Goal: Transaction & Acquisition: Purchase product/service

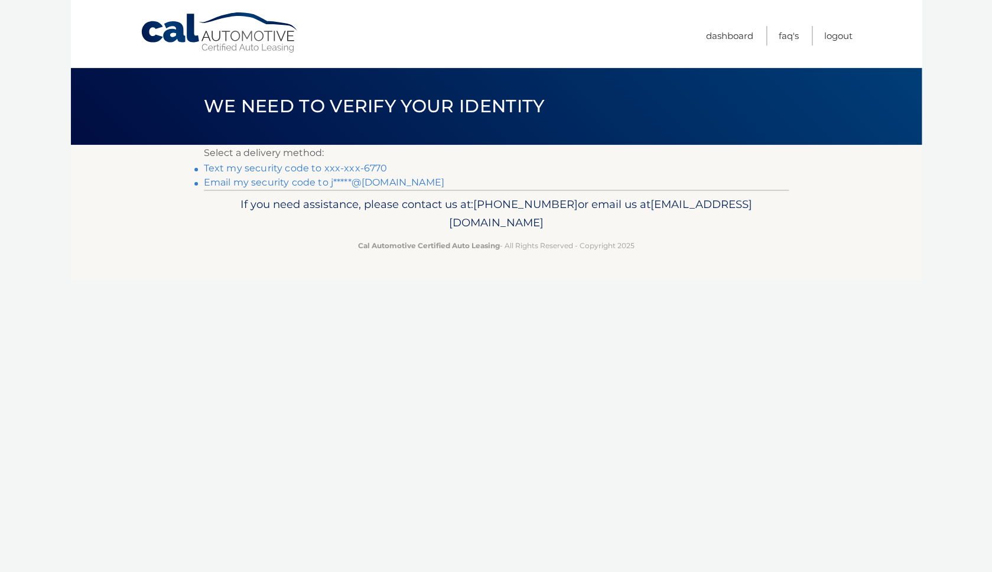
click at [322, 166] on link "Text my security code to xxx-xxx-6770" at bounding box center [296, 168] width 184 height 11
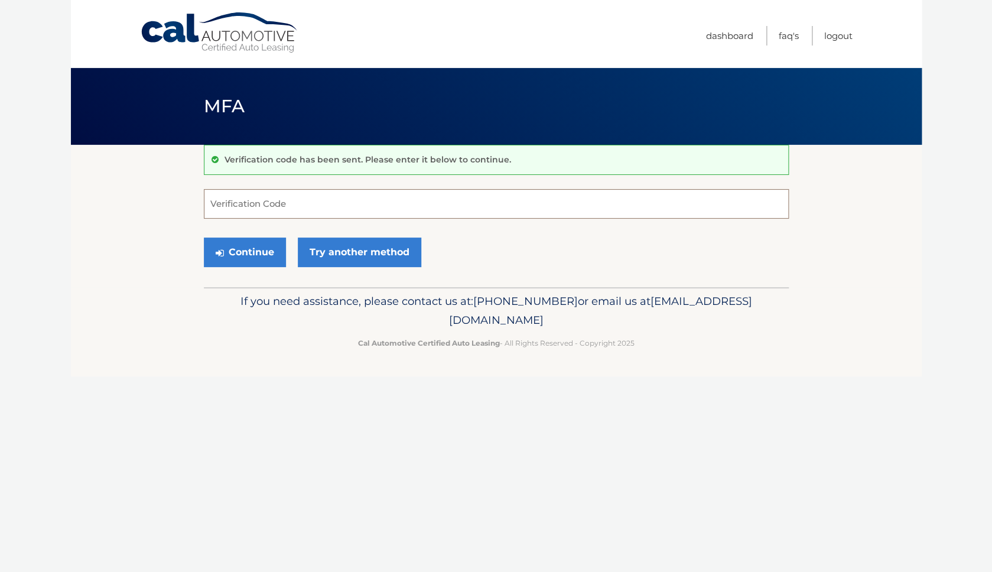
click at [291, 207] on input "Verification Code" at bounding box center [496, 204] width 585 height 30
type input "902028"
click at [204, 238] on button "Continue" at bounding box center [245, 253] width 82 height 30
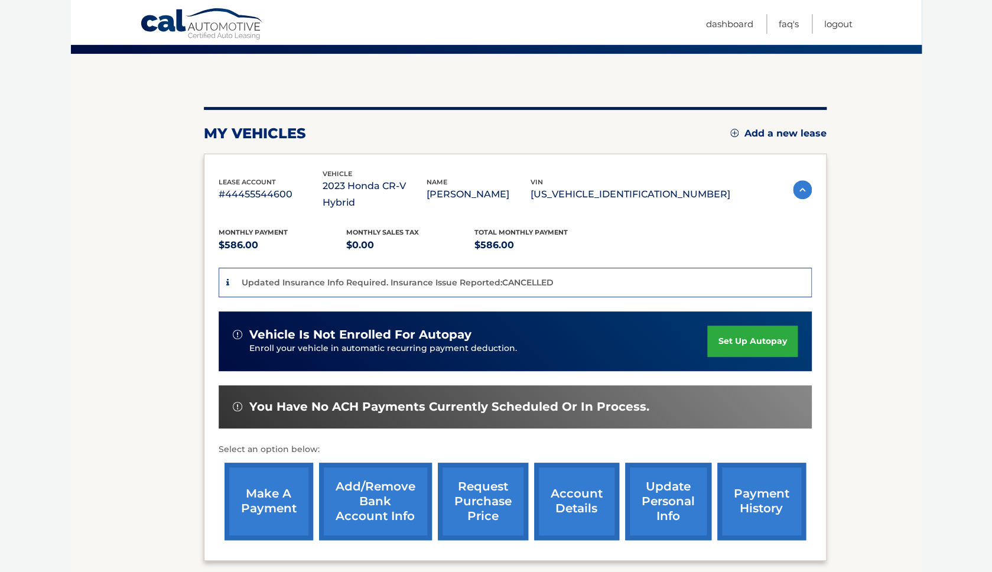
scroll to position [112, 0]
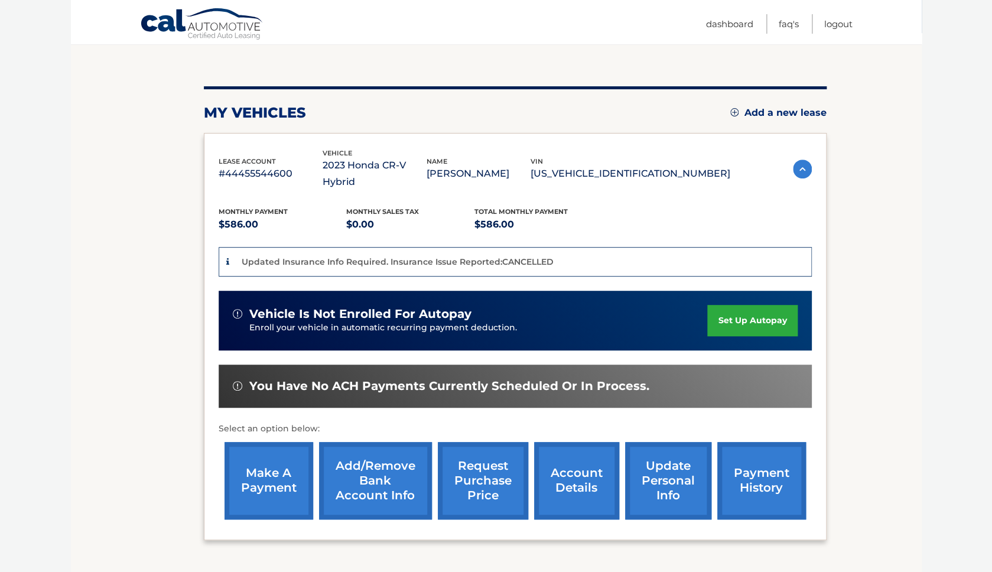
click at [289, 461] on link "make a payment" at bounding box center [269, 480] width 89 height 77
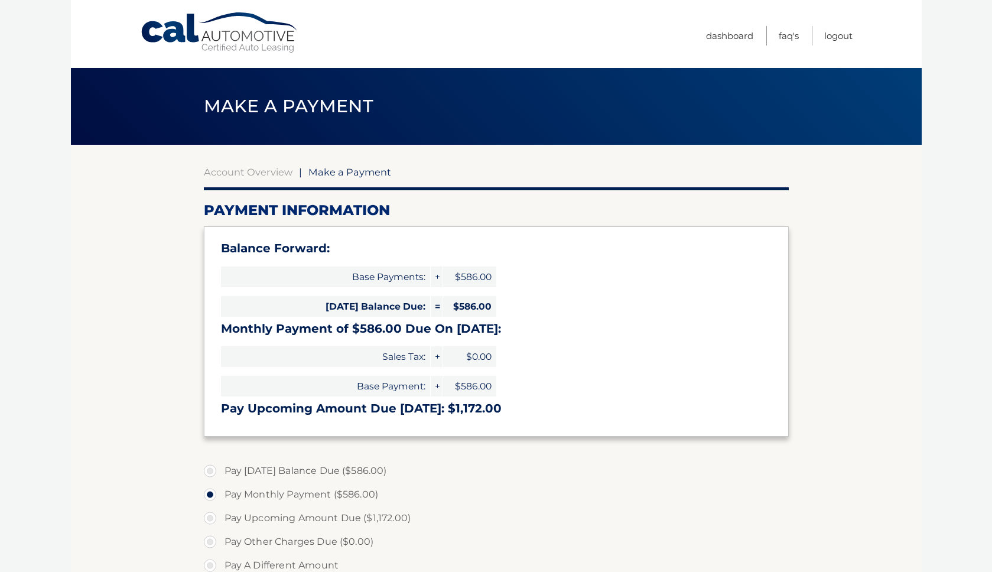
select select "NDJiMWE5NDYtNDU4NS00ZGEyLTk3ZjctZTM5NWFlNTI5ZWY0"
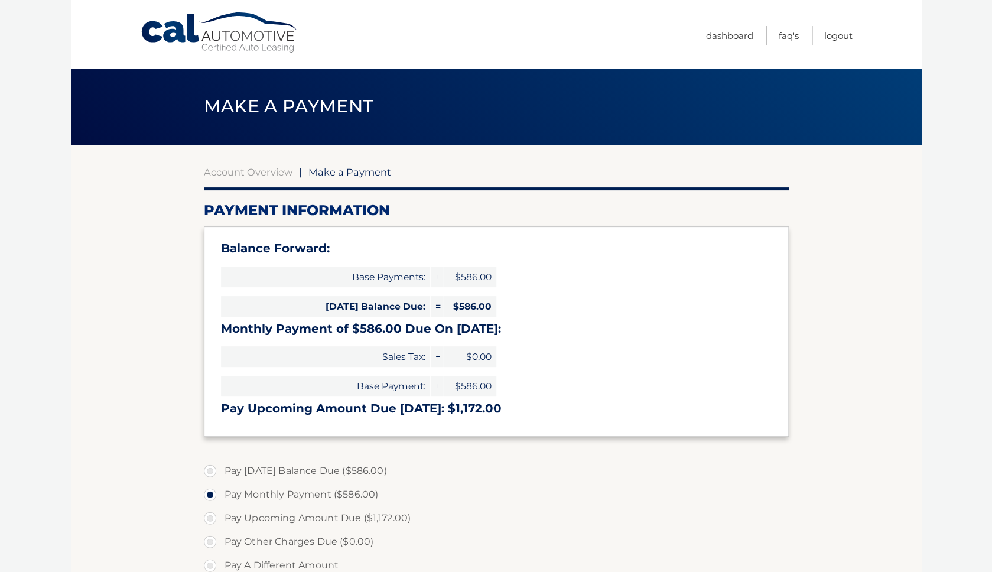
click at [215, 469] on label "Pay Today's Balance Due ($586.00)" at bounding box center [496, 471] width 585 height 24
click at [215, 469] on input "Pay Today's Balance Due ($586.00)" at bounding box center [215, 468] width 12 height 19
radio input "true"
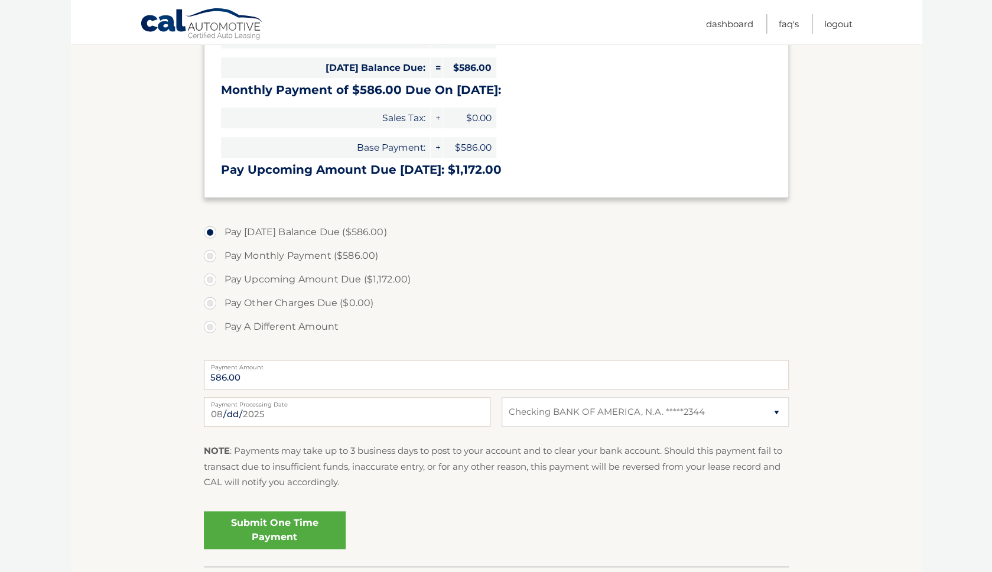
scroll to position [252, 0]
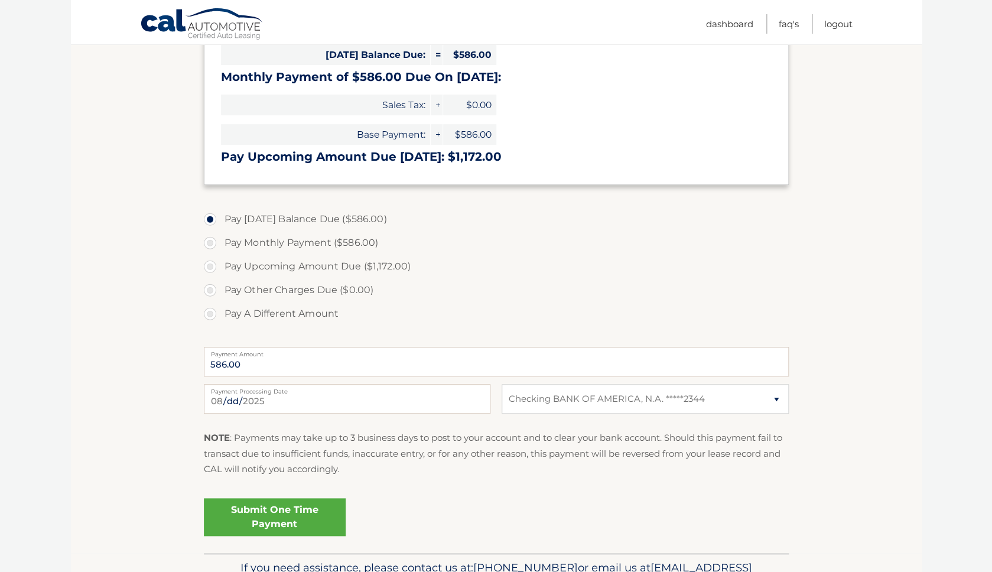
click at [301, 505] on link "Submit One Time Payment" at bounding box center [275, 517] width 142 height 38
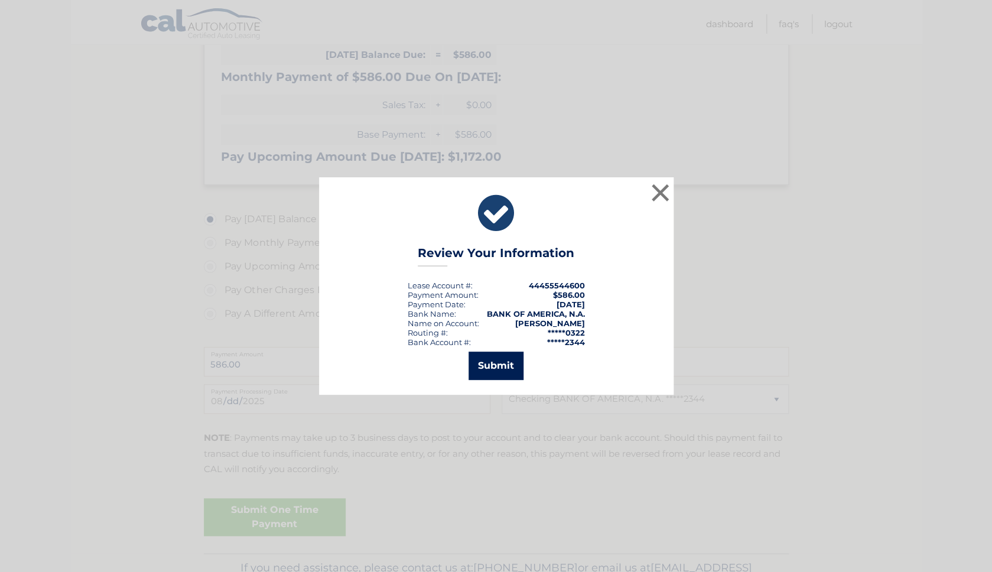
click at [481, 364] on button "Submit" at bounding box center [496, 366] width 55 height 28
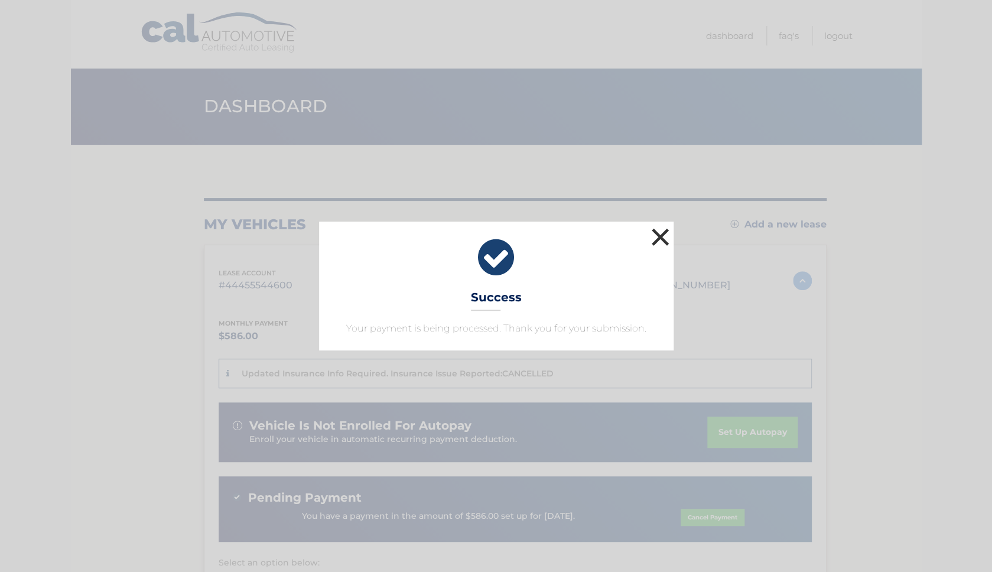
click at [663, 233] on button "×" at bounding box center [661, 237] width 24 height 24
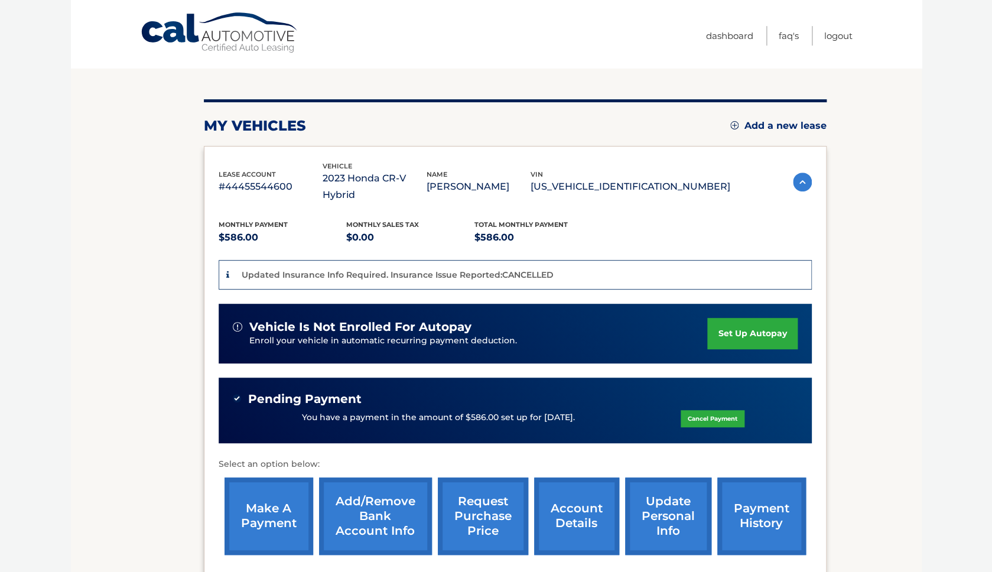
scroll to position [106, 0]
